Goal: Find specific page/section: Find specific page/section

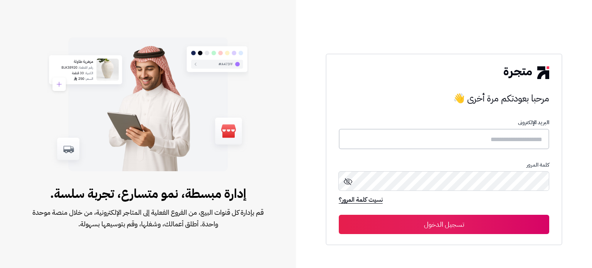
type input "**********"
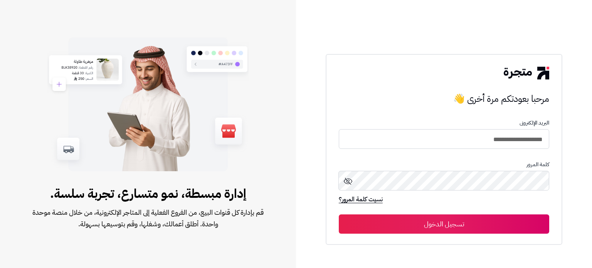
click at [408, 224] on button "تسجيل الدخول" at bounding box center [444, 223] width 210 height 19
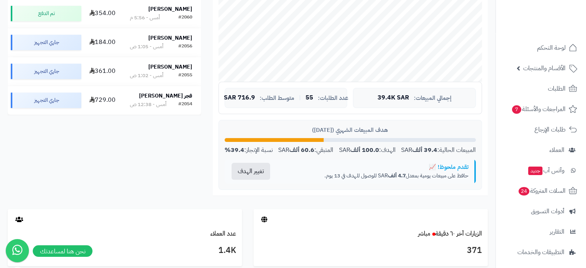
scroll to position [218, 0]
click at [352, 175] on p "حافظ على مبيعات يومية بمعدل 4.7 ألف SAR للوصول للهدف في 13 يوم." at bounding box center [376, 175] width 186 height 8
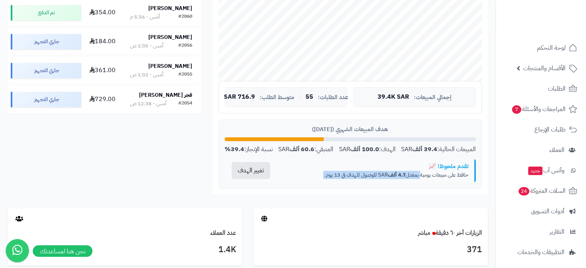
click at [352, 175] on p "حافظ على مبيعات يومية بمعدل 4.7 ألف SAR للوصول للهدف في 13 يوم." at bounding box center [376, 175] width 186 height 8
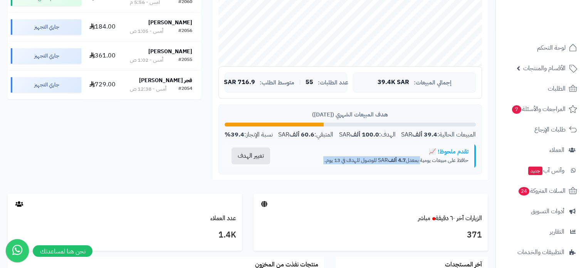
scroll to position [233, 0]
